Goal: Task Accomplishment & Management: Manage account settings

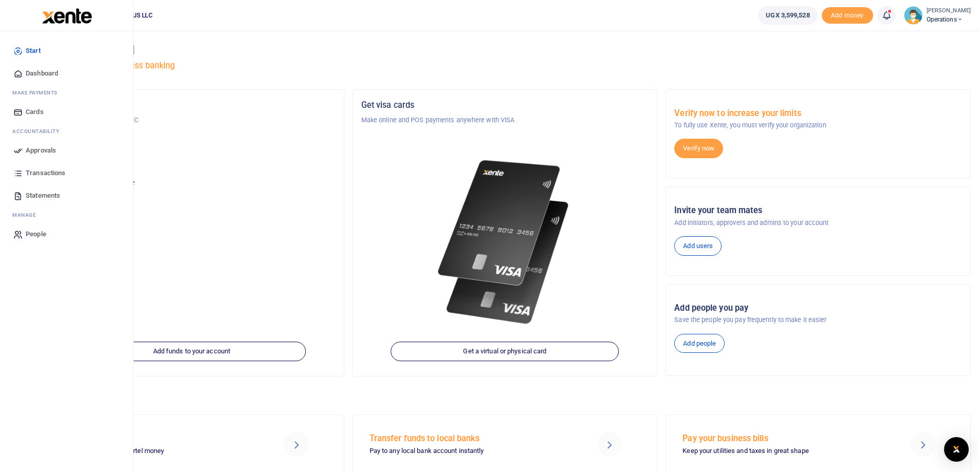
click at [38, 144] on link "Approvals" at bounding box center [66, 150] width 117 height 23
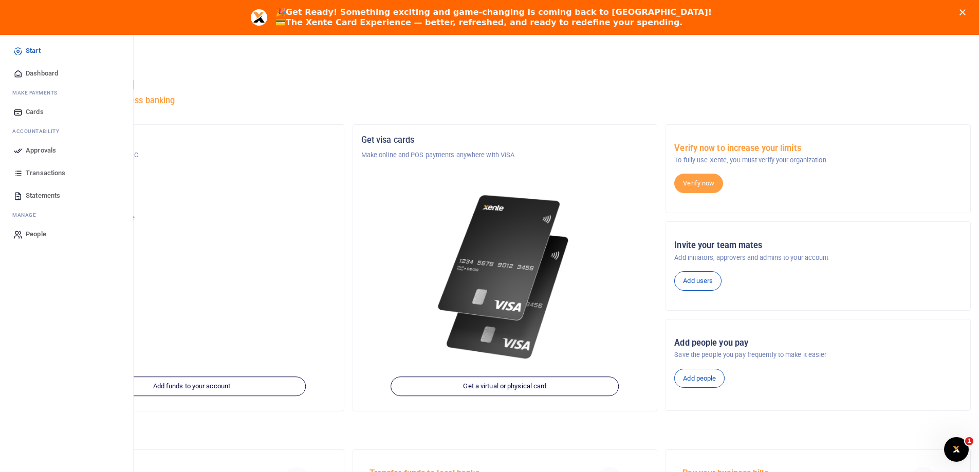
click at [31, 176] on span "Transactions" at bounding box center [46, 173] width 40 height 10
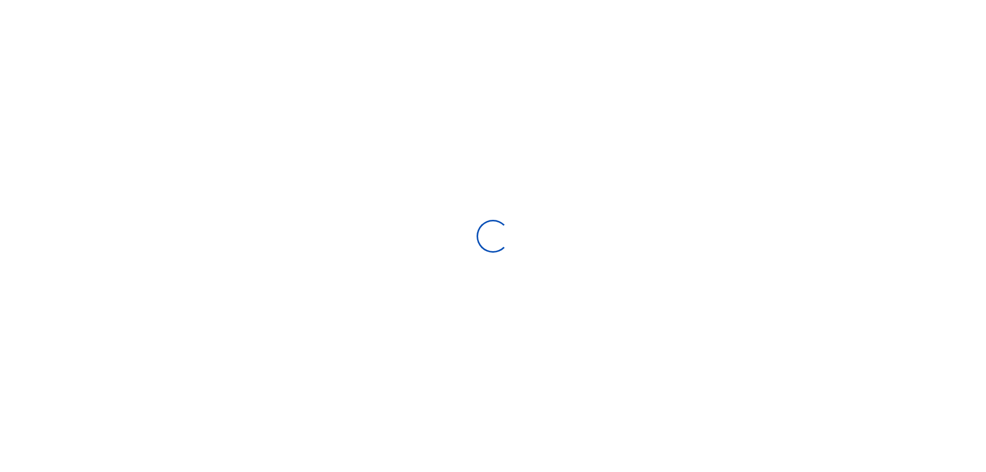
select select
type input "[DATE] - [DATE]"
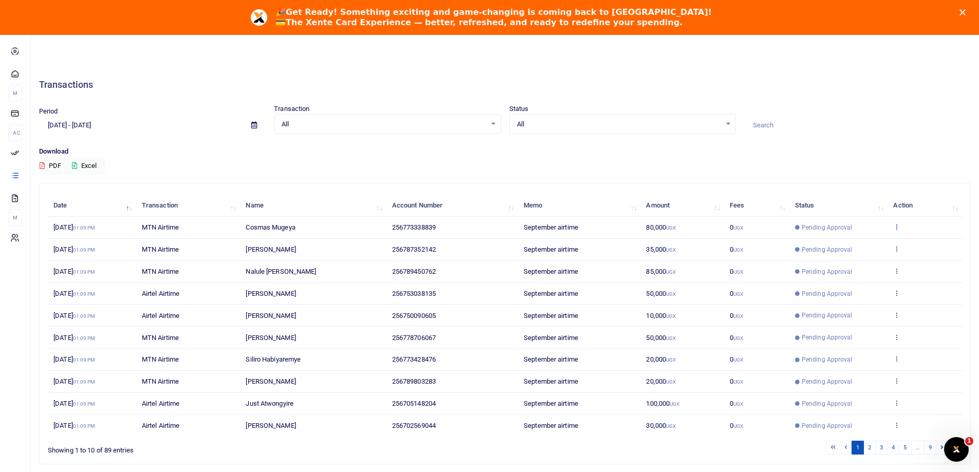
click at [893, 228] on icon at bounding box center [896, 226] width 7 height 7
click at [871, 171] on div "Download PDF Excel" at bounding box center [505, 160] width 932 height 28
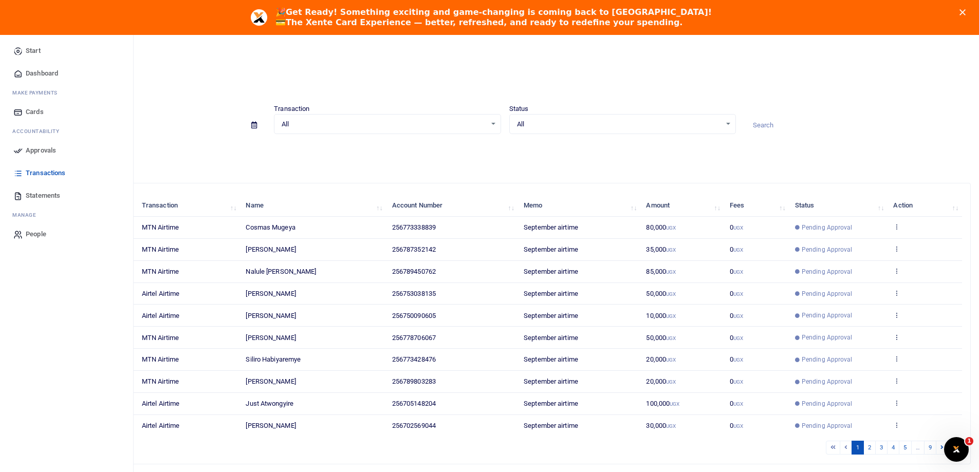
click at [41, 193] on span "Statements" at bounding box center [43, 196] width 34 height 10
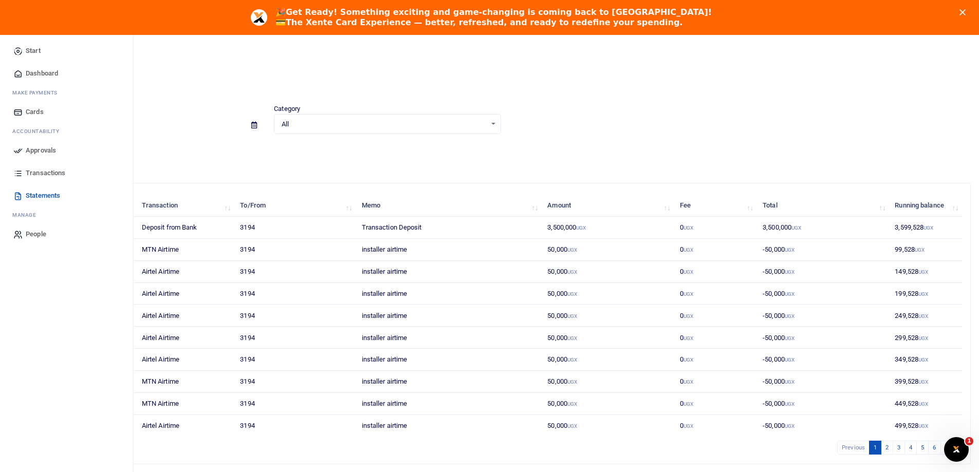
click at [41, 151] on span "Approvals" at bounding box center [41, 150] width 30 height 10
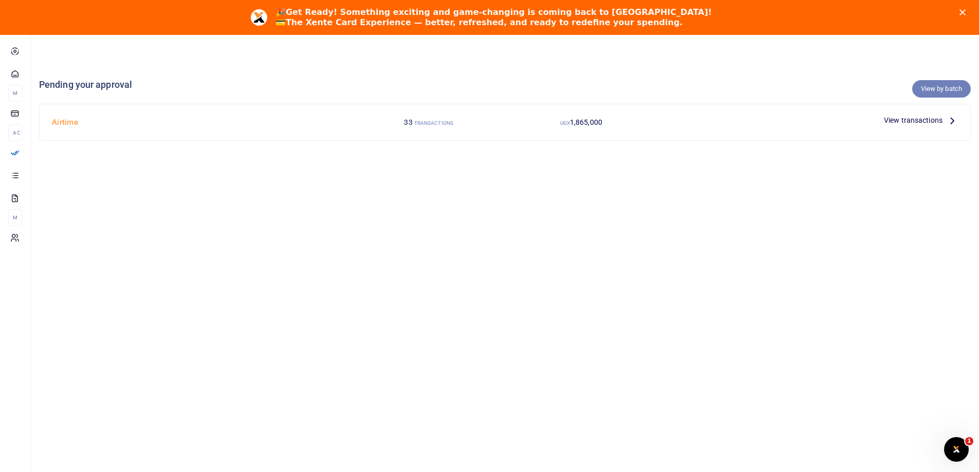
click at [926, 90] on link "View by batch" at bounding box center [941, 88] width 59 height 17
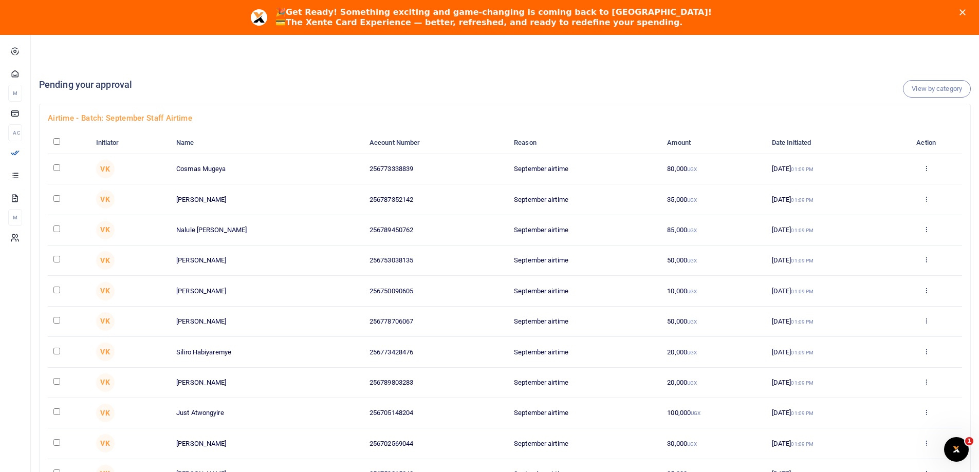
click at [53, 142] on th at bounding box center [69, 143] width 42 height 22
click at [55, 142] on input "checkbox" at bounding box center [56, 141] width 7 height 7
checkbox input "true"
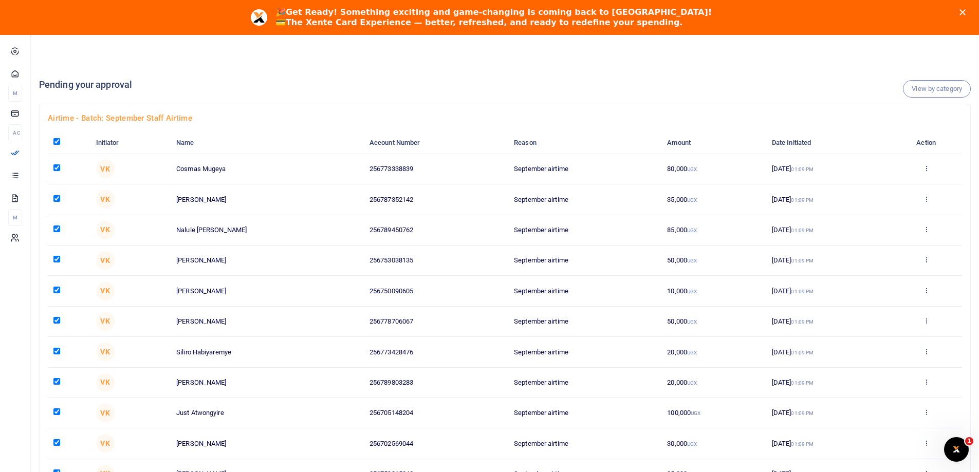
checkbox input "true"
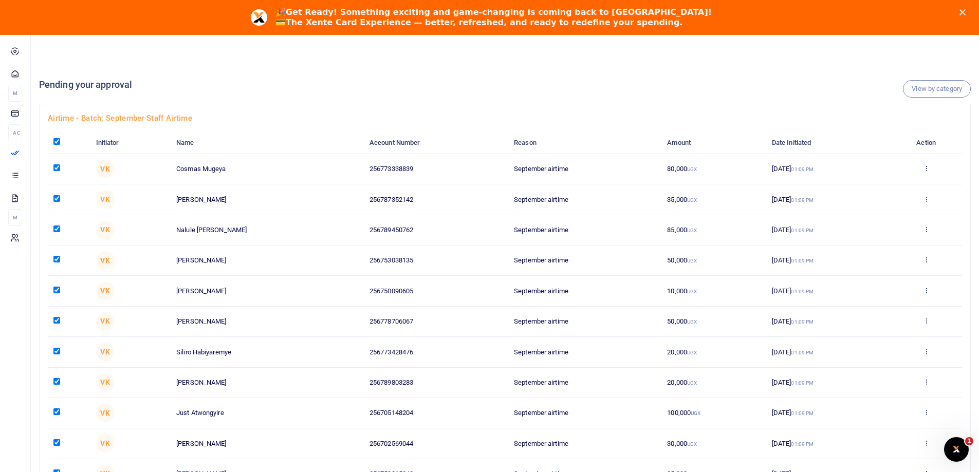
checkbox input "true"
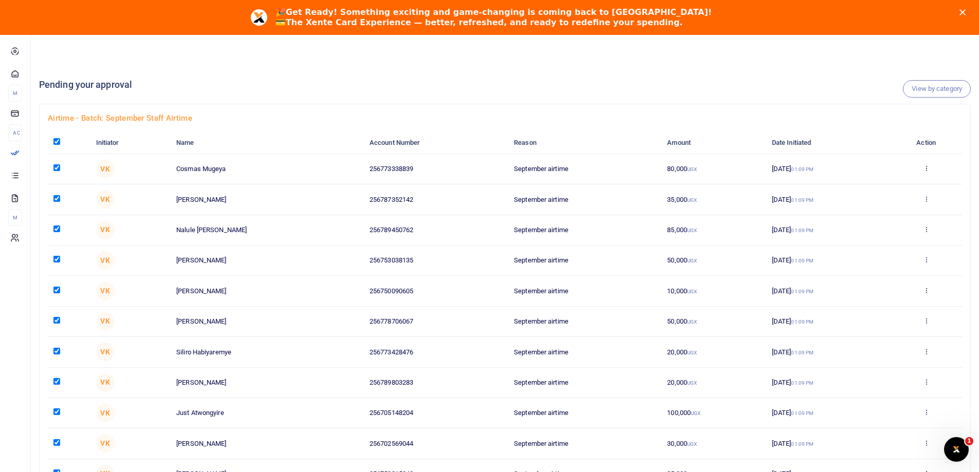
checkbox input "true"
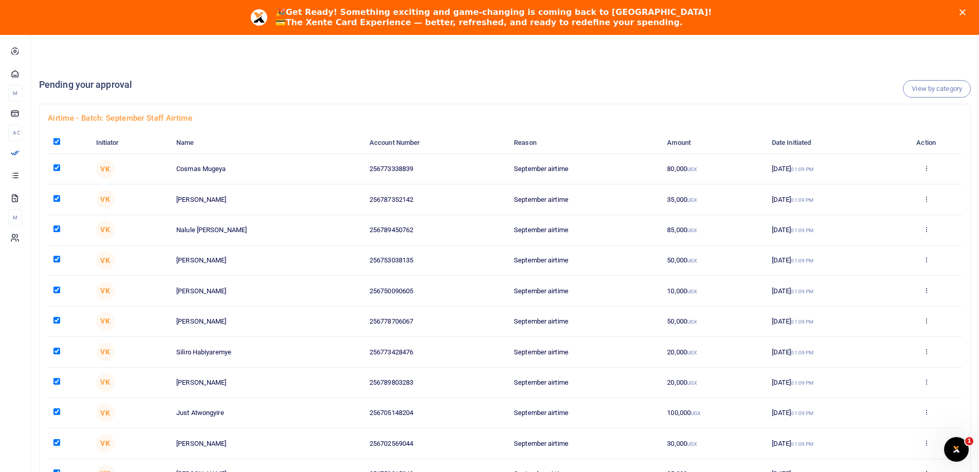
checkbox input "true"
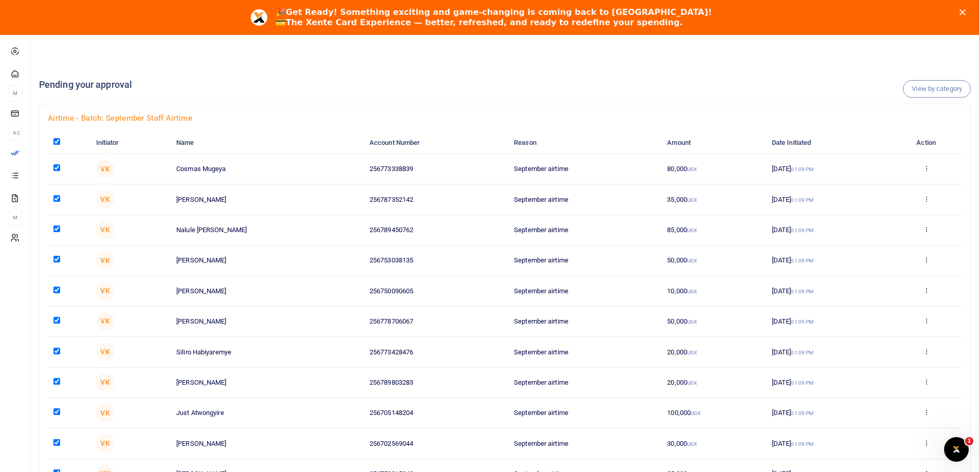
checkbox input "true"
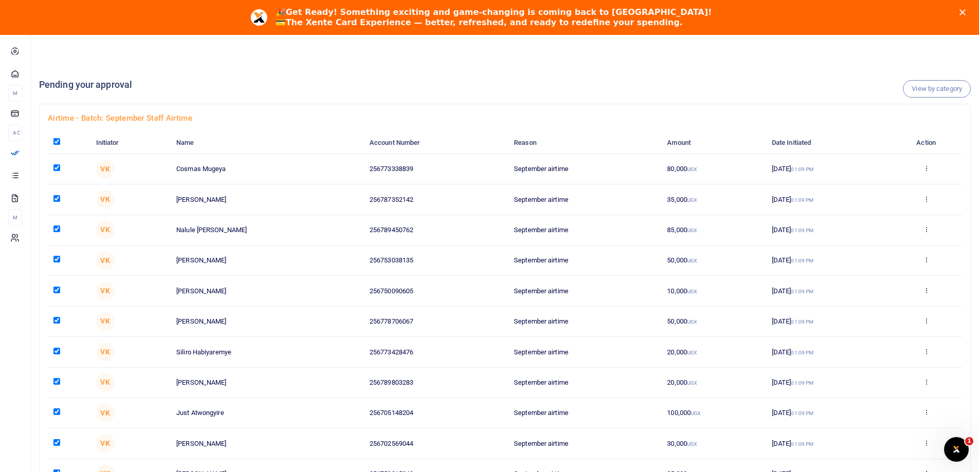
checkbox input "true"
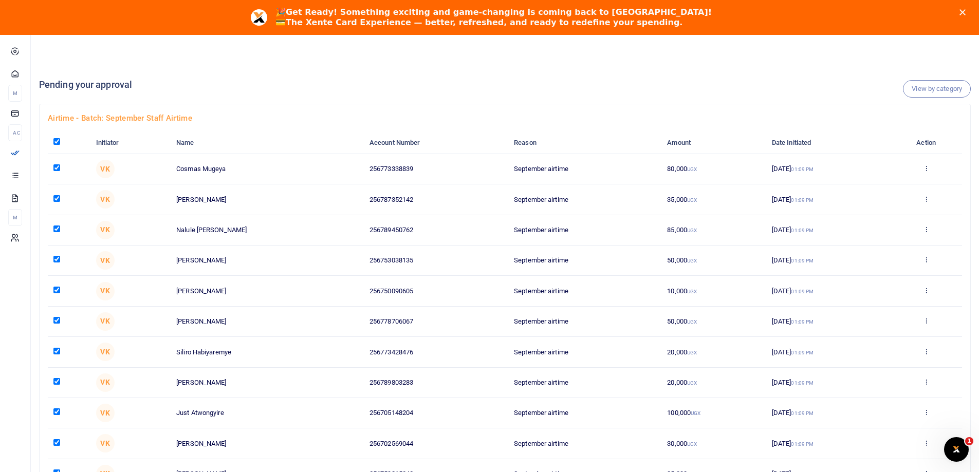
checkbox input "true"
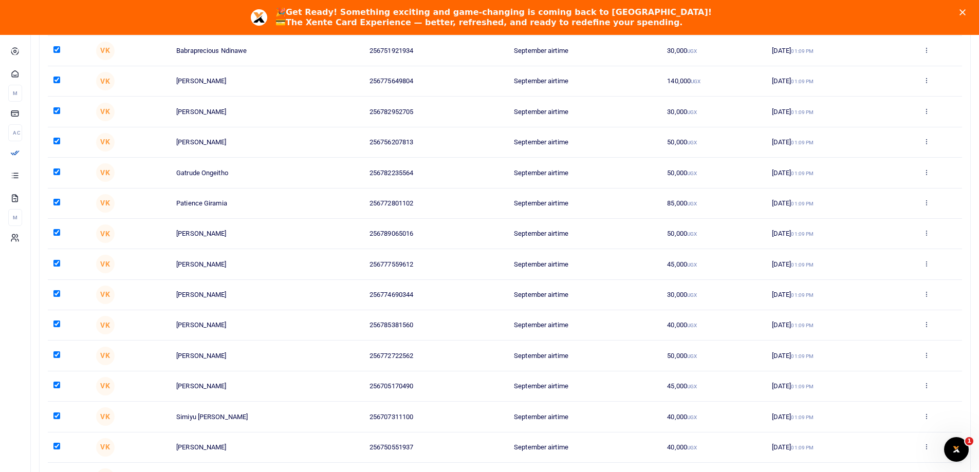
scroll to position [754, 0]
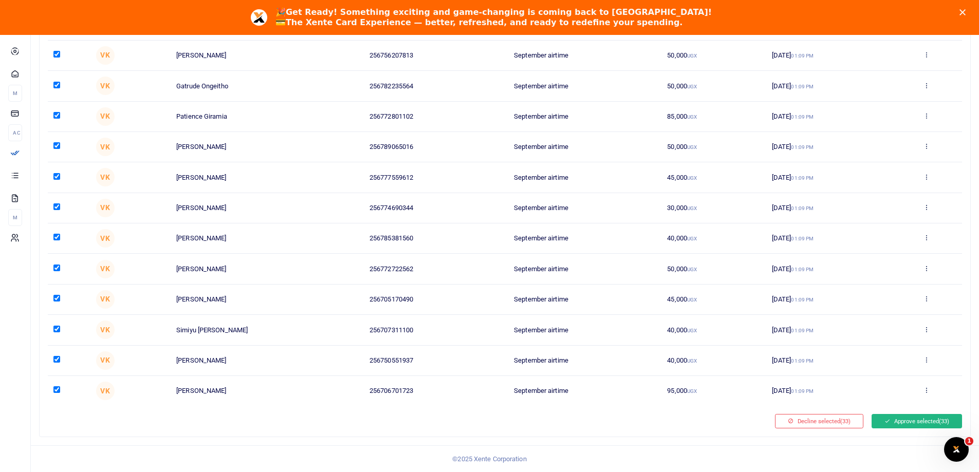
click at [905, 420] on button "Approve selected (33)" at bounding box center [916, 421] width 90 height 14
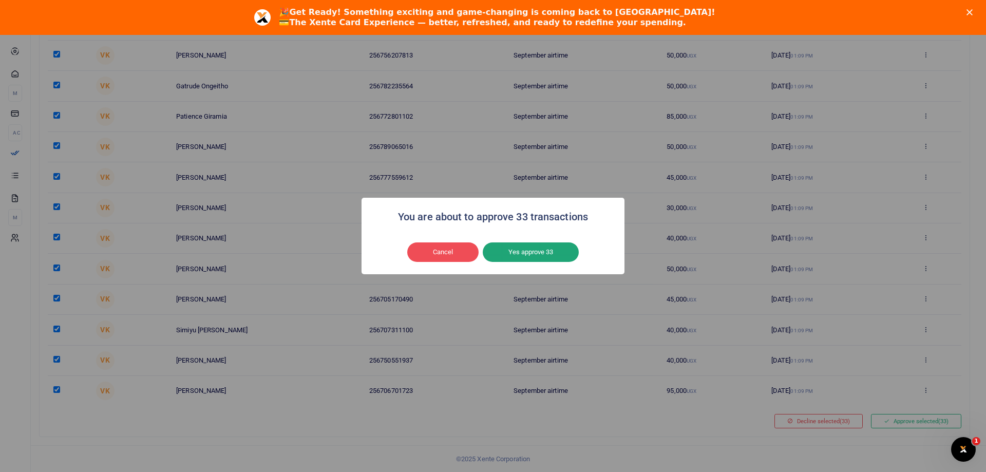
click at [547, 252] on button "Yes approve 33" at bounding box center [531, 253] width 96 height 20
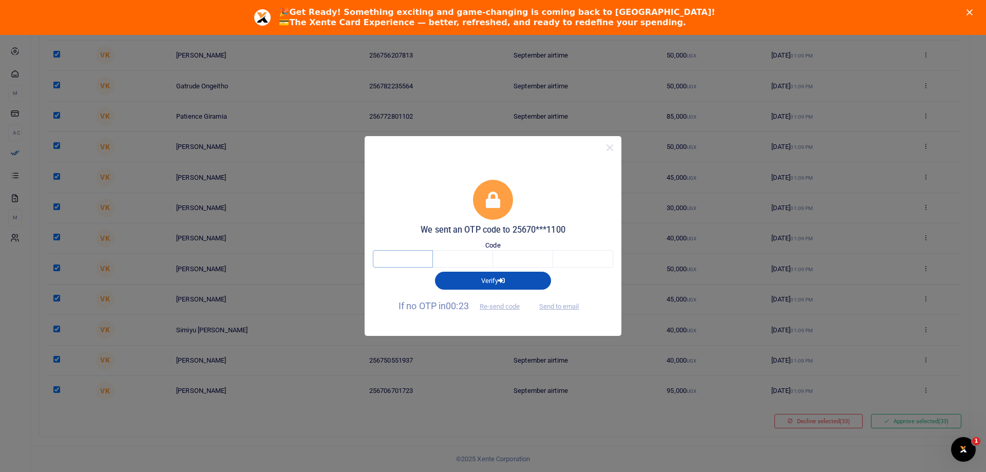
click at [412, 256] on input "text" at bounding box center [403, 258] width 60 height 17
type input "1"
type input "5"
type input "9"
